Goal: Task Accomplishment & Management: Manage account settings

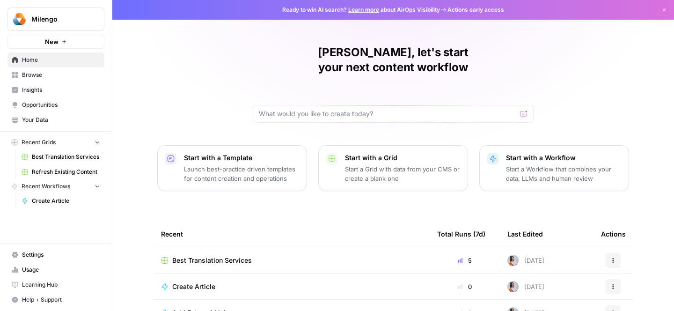
click at [39, 271] on span "Usage" at bounding box center [61, 270] width 78 height 8
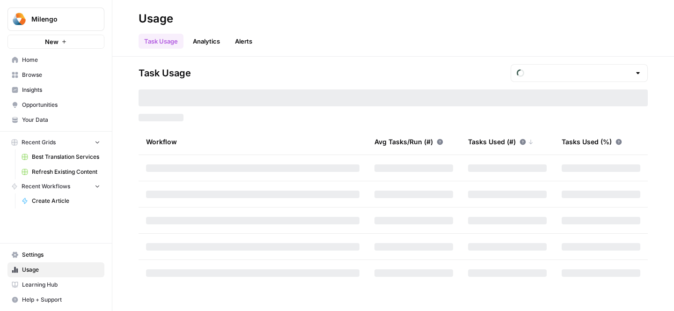
type input "September Tasks"
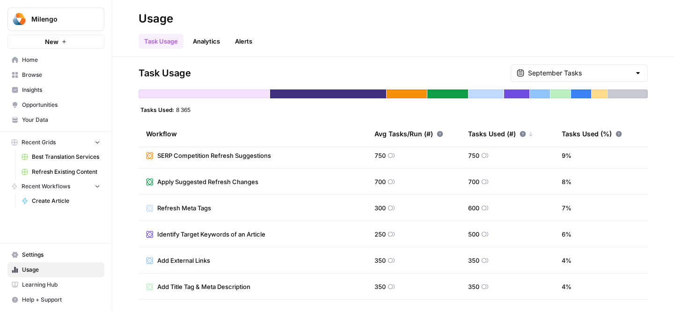
scroll to position [158, 0]
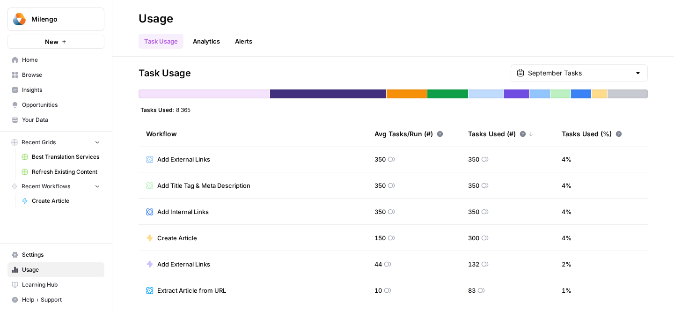
click at [74, 59] on span "Home" at bounding box center [61, 60] width 78 height 8
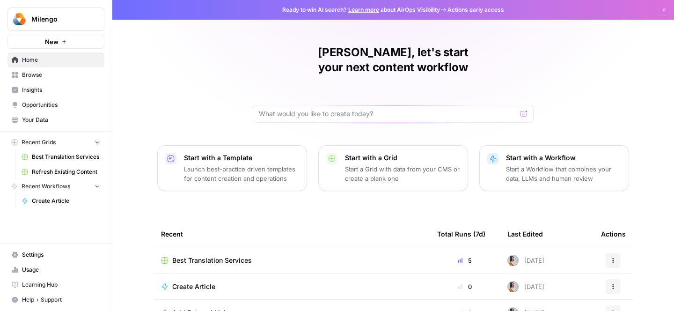
scroll to position [41, 0]
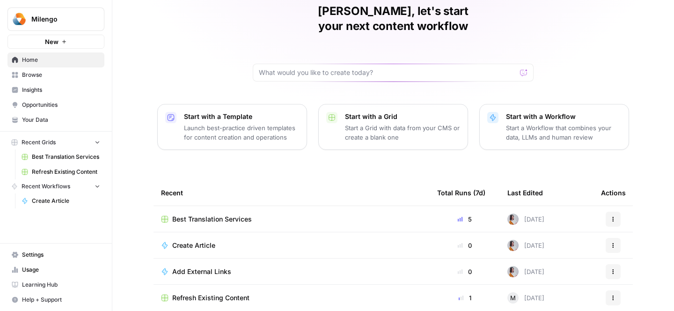
click at [59, 83] on link "Insights" at bounding box center [55, 89] width 97 height 15
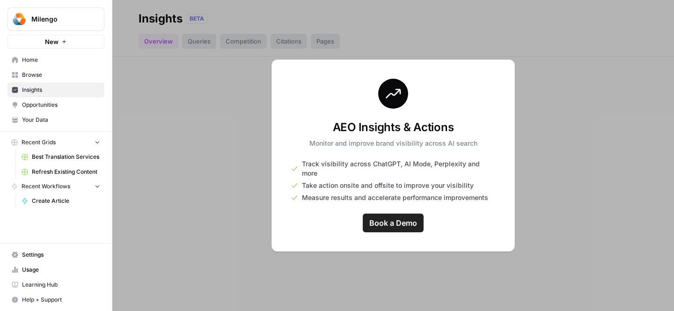
click at [60, 76] on span "Browse" at bounding box center [61, 75] width 78 height 8
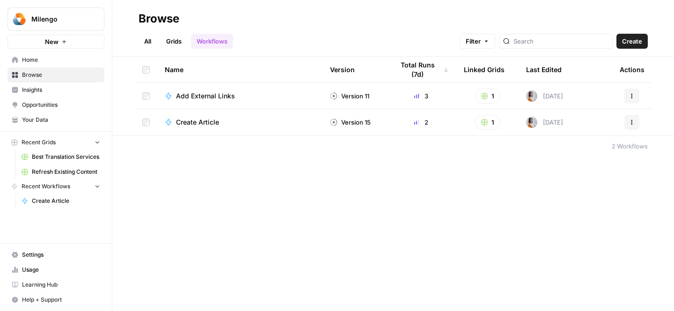
click at [48, 119] on span "Your Data" at bounding box center [61, 120] width 78 height 8
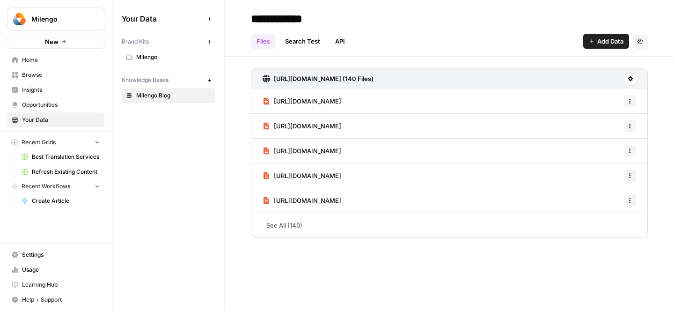
click at [51, 58] on span "Home" at bounding box center [61, 60] width 78 height 8
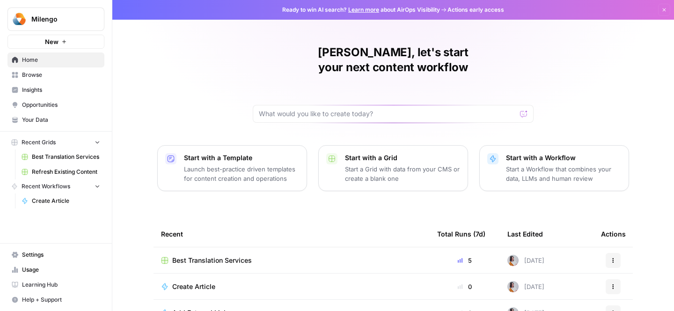
scroll to position [41, 0]
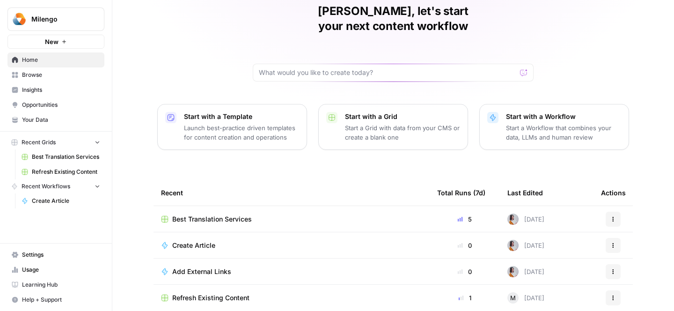
click at [27, 302] on span "Help + Support" at bounding box center [61, 300] width 78 height 8
click at [122, 211] on div "[PERSON_NAME], let's start your next content workflow Start with a Template Lau…" at bounding box center [393, 142] width 562 height 367
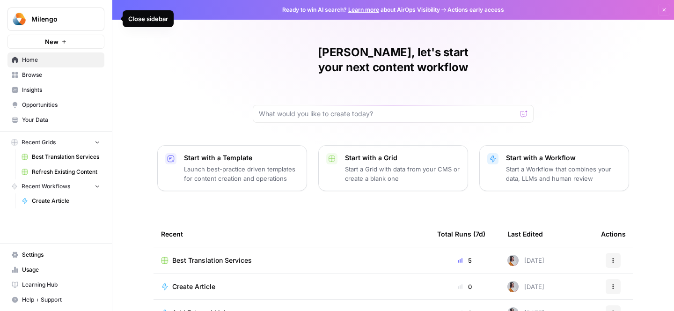
click at [112, 20] on icon "button" at bounding box center [114, 18] width 7 height 7
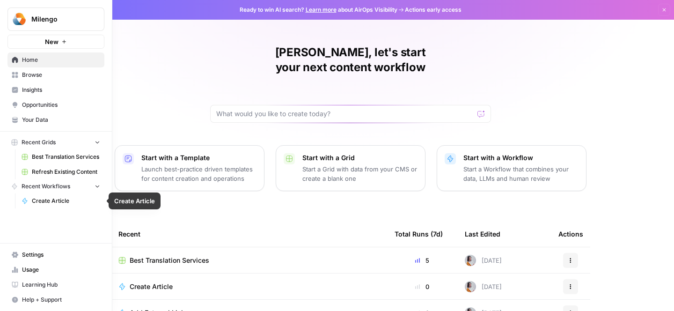
click at [35, 179] on button "Recent Workflows" at bounding box center [55, 186] width 97 height 14
click at [22, 296] on span "Help + Support" at bounding box center [61, 300] width 78 height 8
click at [37, 255] on span "Settings" at bounding box center [61, 255] width 78 height 8
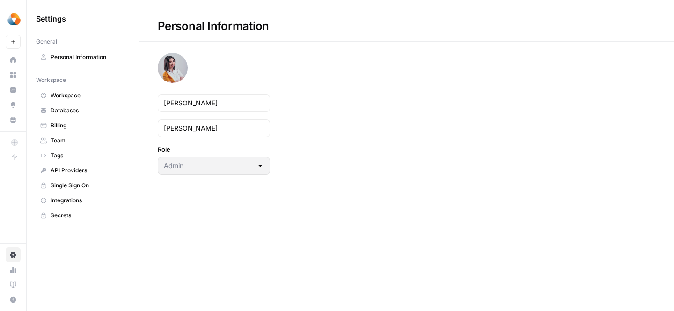
click at [82, 122] on span "Billing" at bounding box center [88, 125] width 74 height 8
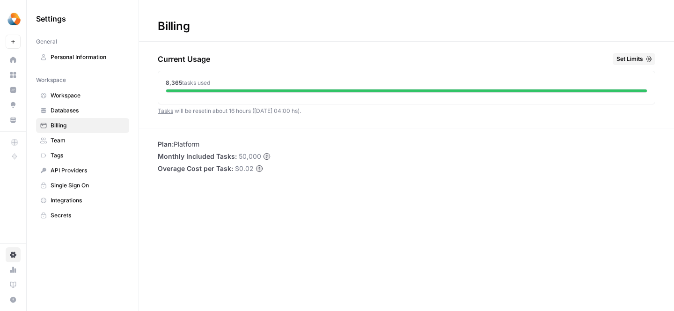
drag, startPoint x: 248, startPoint y: 111, endPoint x: 155, endPoint y: 111, distance: 93.7
click at [155, 111] on div "Current Usage Set Limits 8,365 tasks used Tasks will be reset in about 16 hours…" at bounding box center [406, 90] width 535 height 75
click at [206, 129] on div "Billing Current Usage Set Limits 8,365 tasks used Tasks will be reset in about …" at bounding box center [406, 155] width 535 height 311
drag, startPoint x: 235, startPoint y: 153, endPoint x: 259, endPoint y: 153, distance: 23.9
click at [259, 153] on li "Monthly Included Tasks: 50,000" at bounding box center [214, 156] width 113 height 9
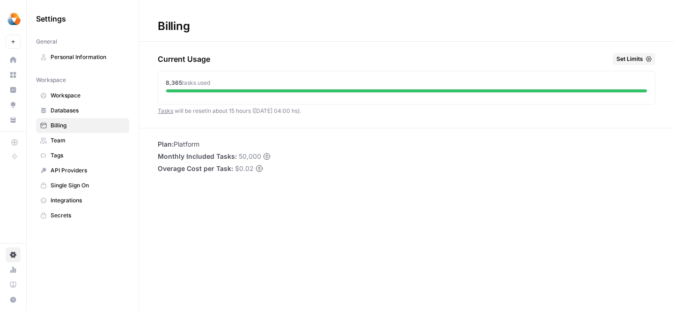
click at [222, 202] on div "Billing Current Usage Set Limits 8,365 tasks used Tasks will be reset in about …" at bounding box center [406, 155] width 535 height 311
